Goal: Task Accomplishment & Management: Use online tool/utility

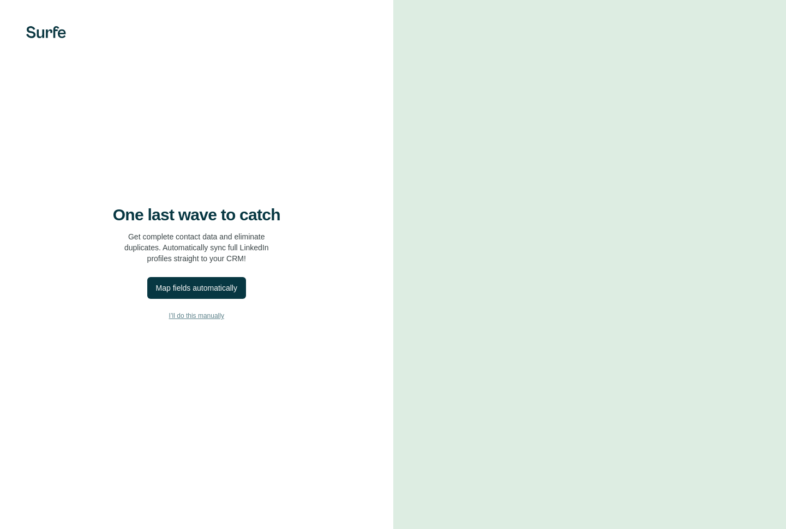
click at [198, 314] on span "I’ll do this manually" at bounding box center [196, 316] width 55 height 10
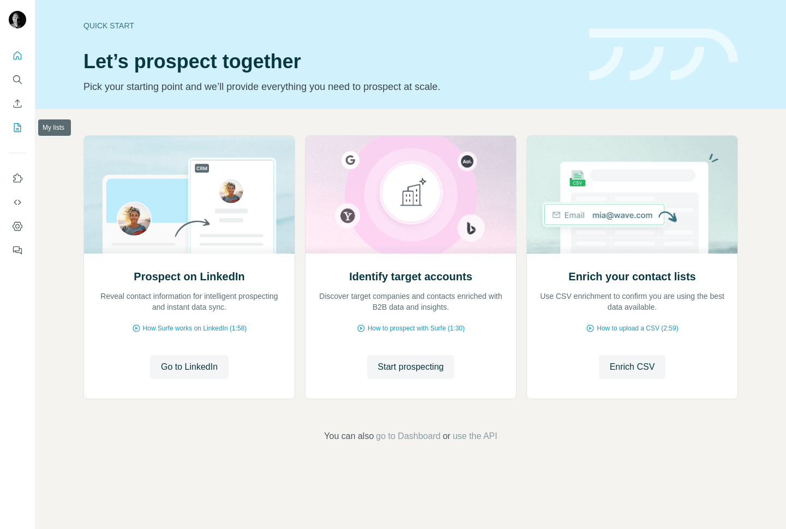
click at [17, 127] on icon "My lists" at bounding box center [17, 127] width 11 height 11
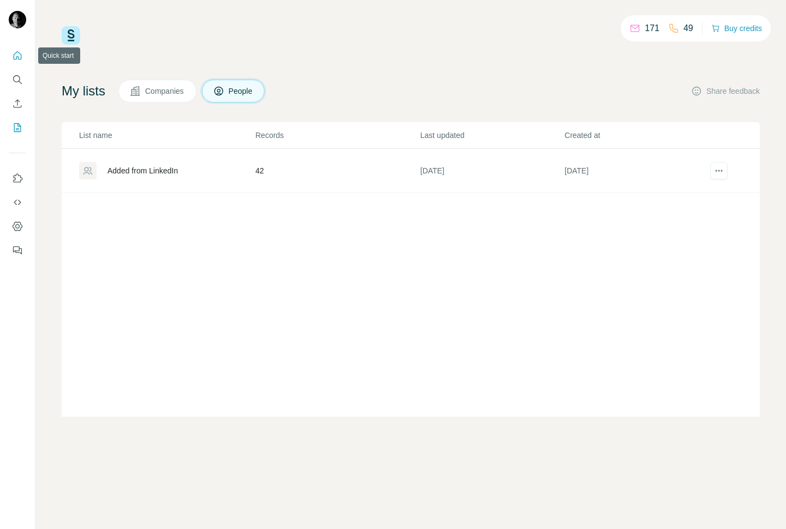
click at [19, 57] on icon "Quick start" at bounding box center [17, 55] width 11 height 11
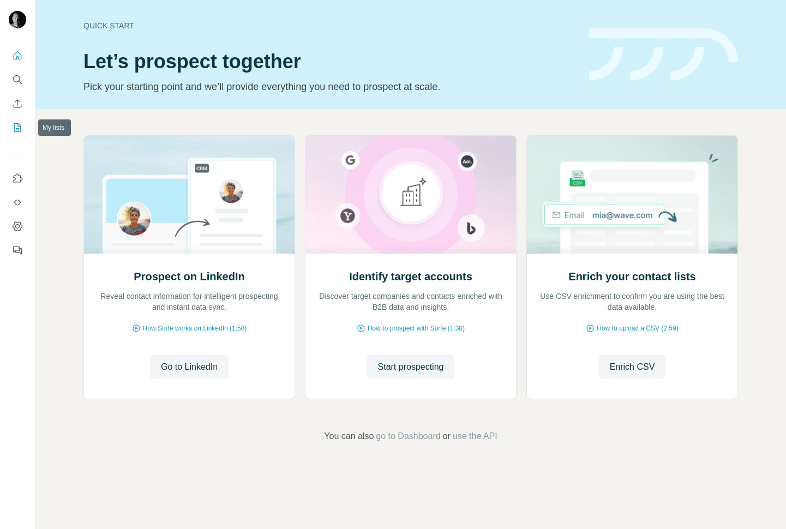
click at [19, 130] on icon "My lists" at bounding box center [17, 127] width 11 height 11
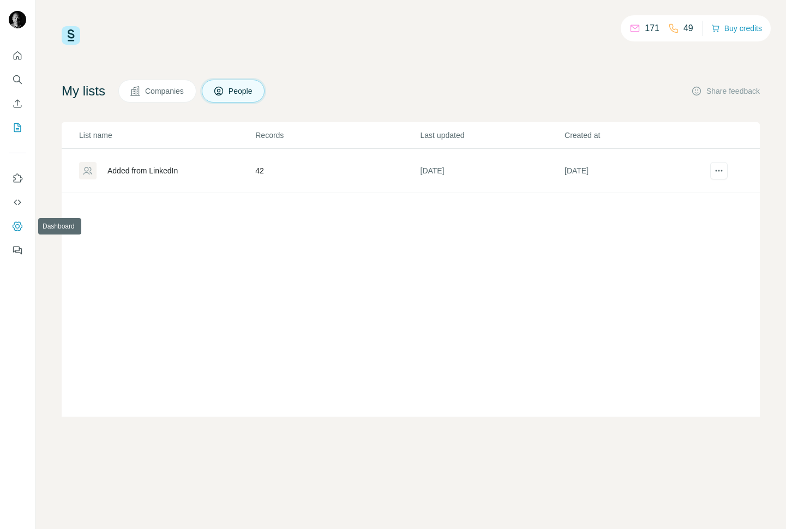
click at [20, 225] on icon "Dashboard" at bounding box center [17, 226] width 11 height 11
